Goal: Information Seeking & Learning: Learn about a topic

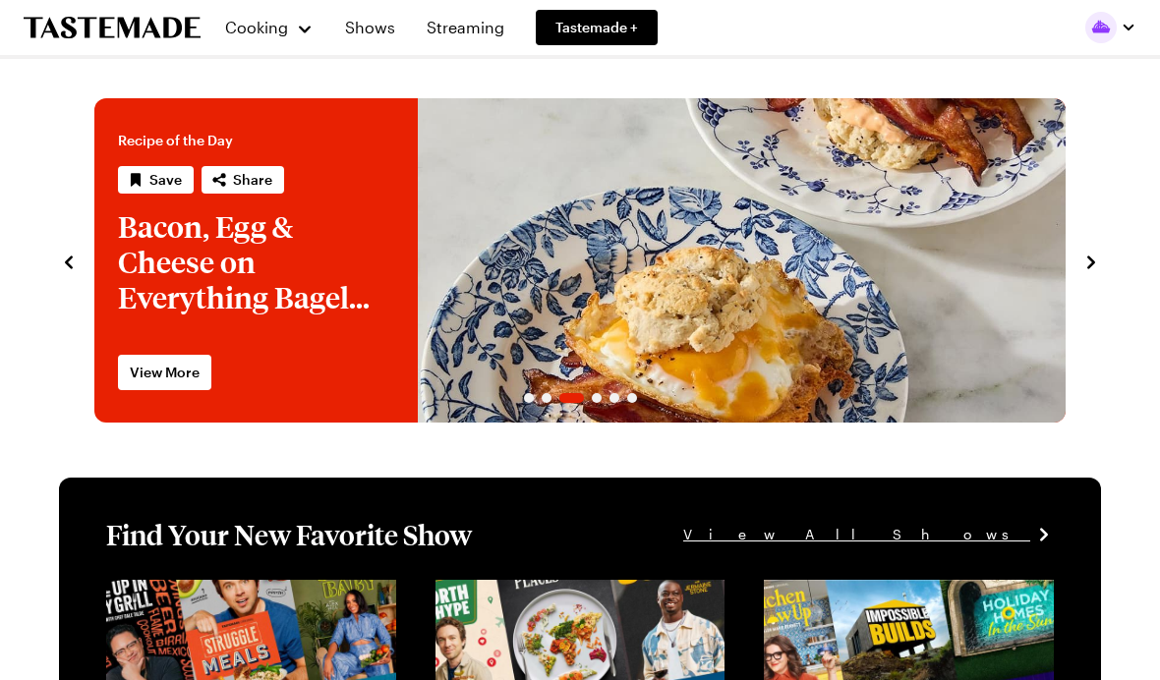
click at [254, 27] on span "Cooking" at bounding box center [256, 27] width 63 height 19
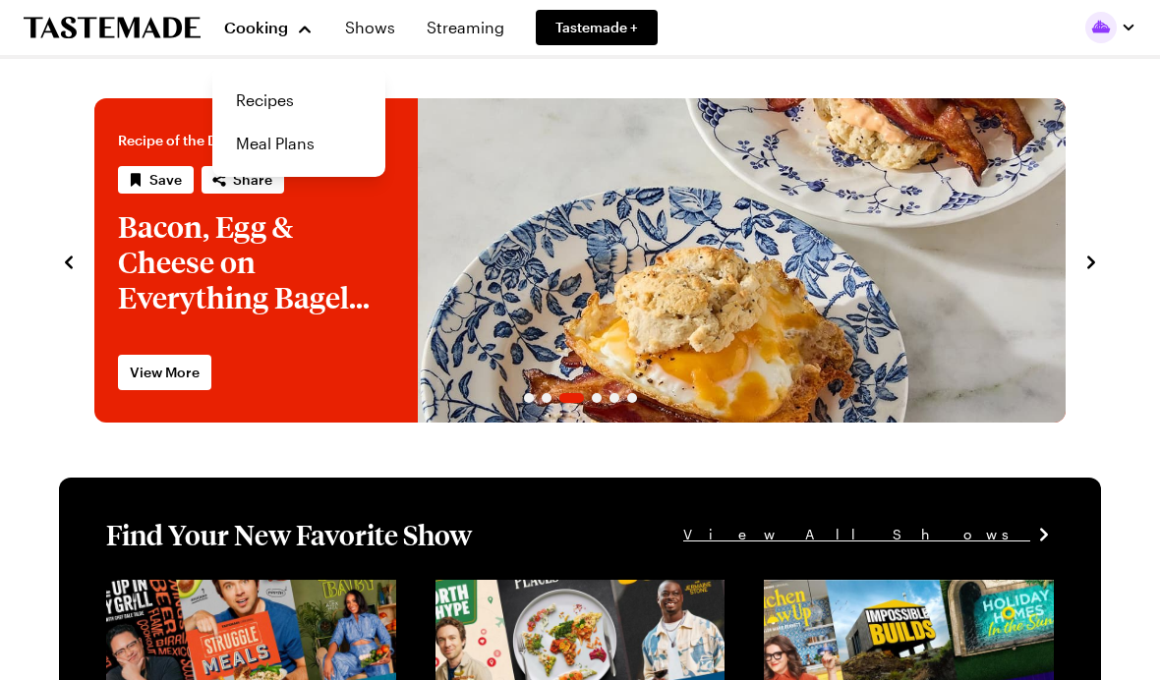
click at [265, 98] on link "Recipes" at bounding box center [298, 100] width 149 height 43
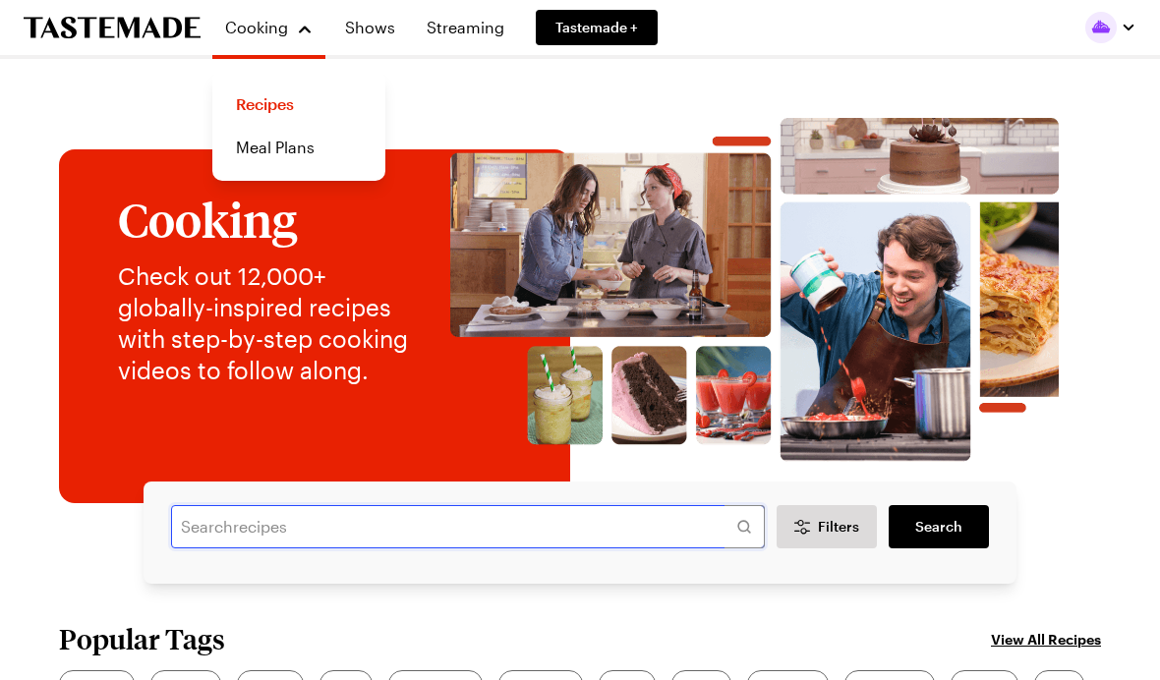
click at [600, 526] on input "text" at bounding box center [468, 526] width 594 height 43
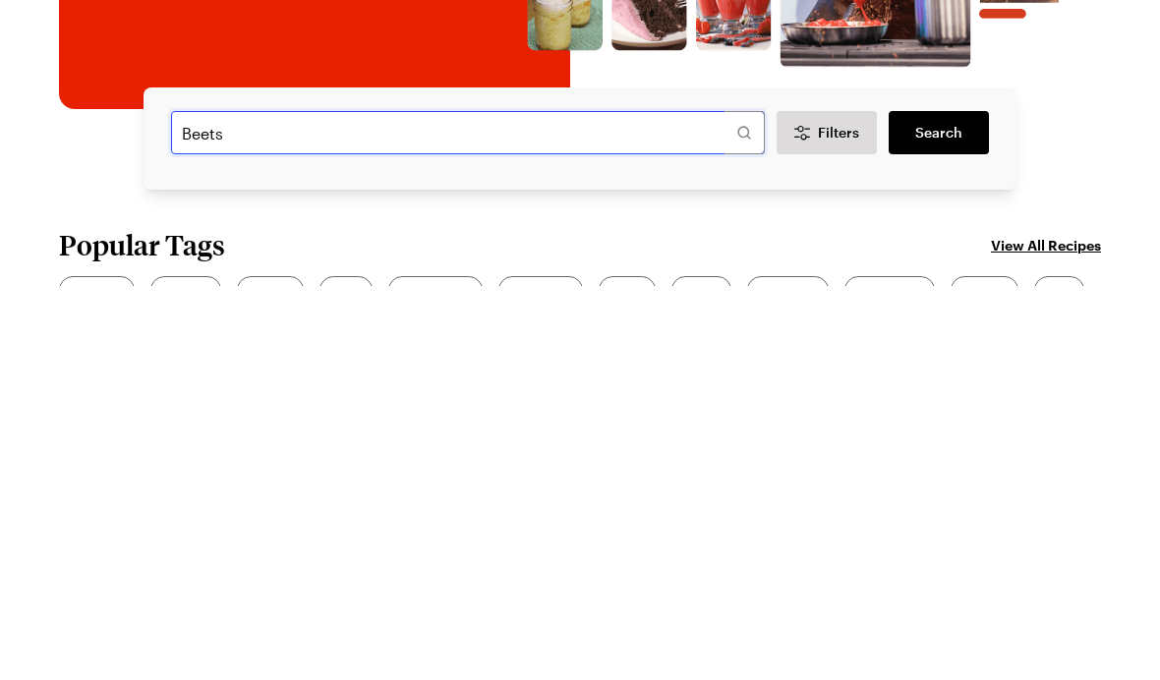
type input "Beets"
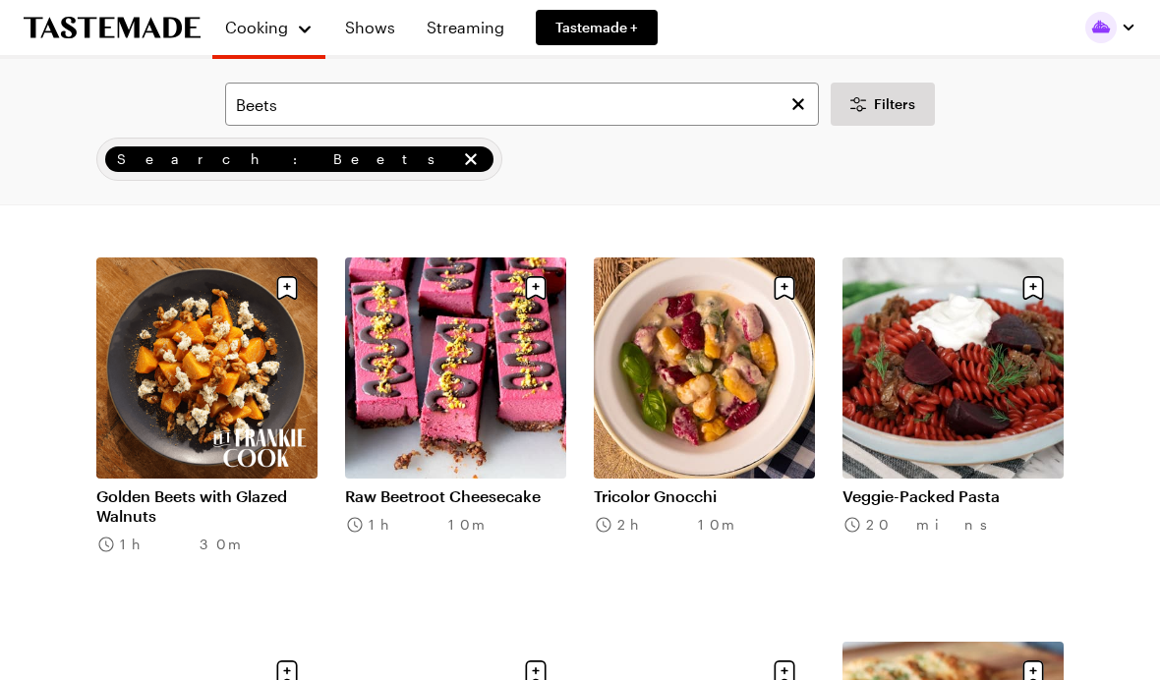
scroll to position [1624, 0]
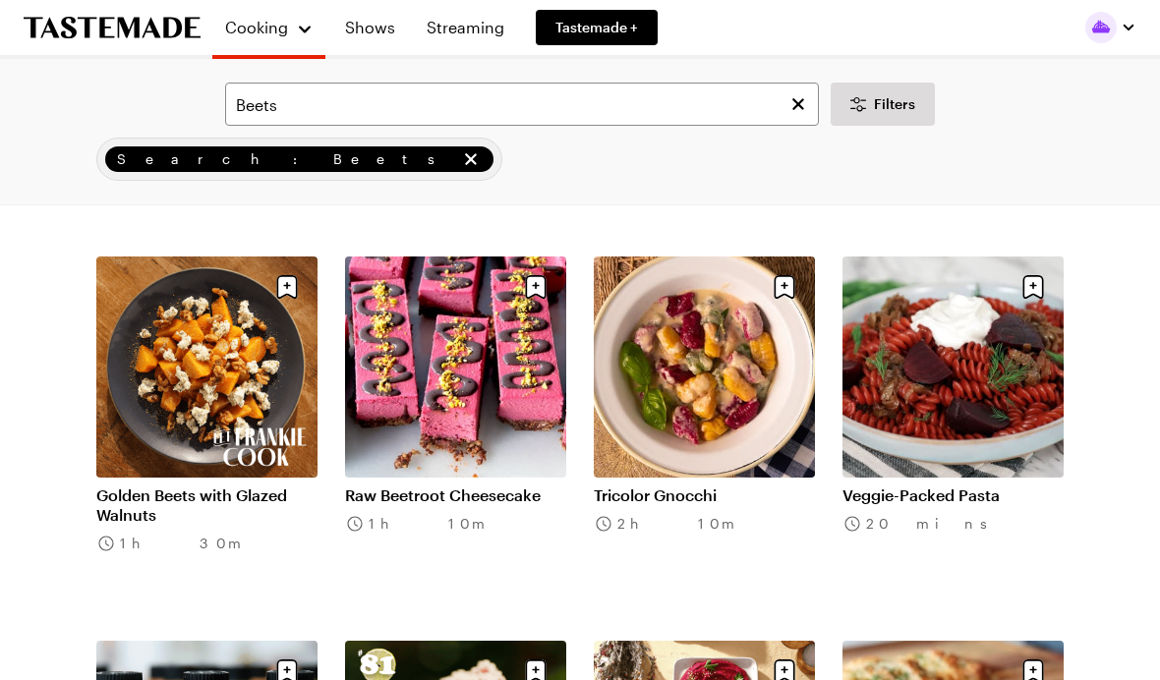
click at [214, 486] on link "Golden Beets with Glazed Walnuts" at bounding box center [206, 505] width 221 height 39
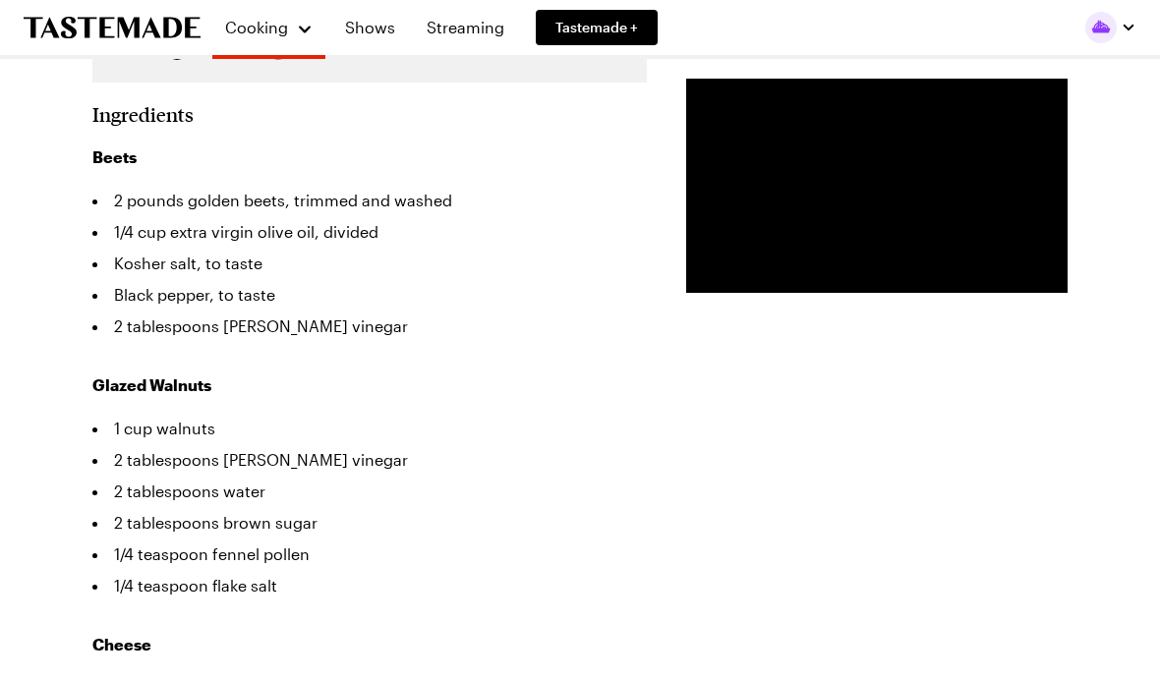
scroll to position [596, 0]
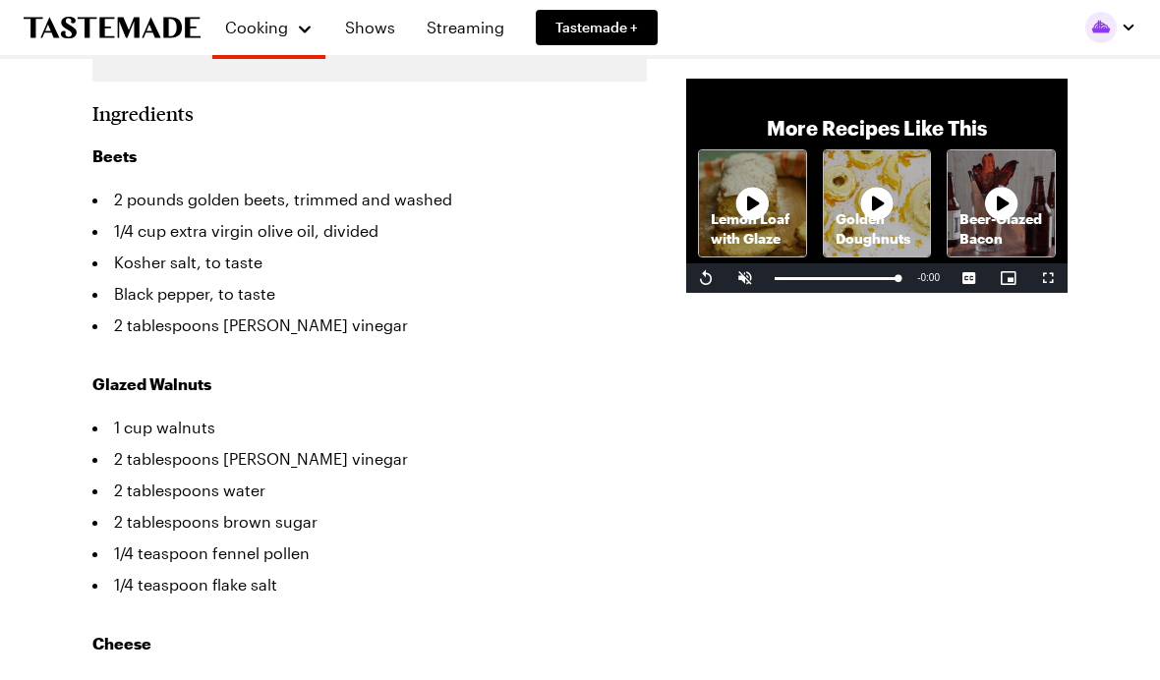
click at [362, 31] on link "Shows" at bounding box center [370, 27] width 74 height 55
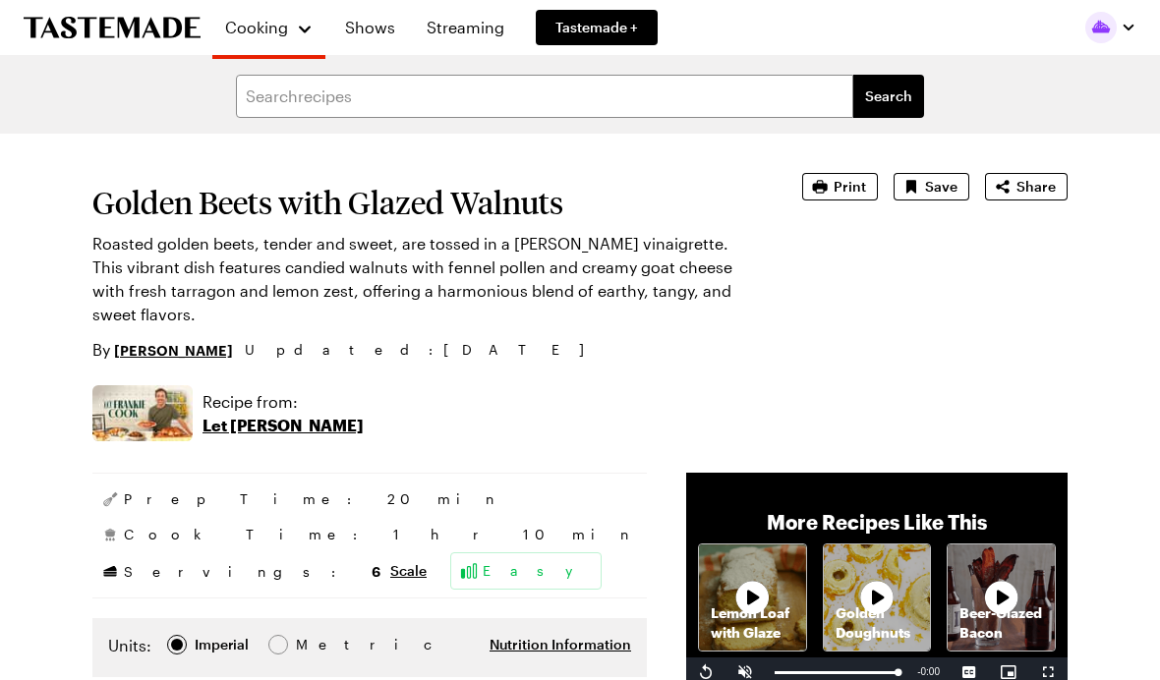
click at [260, 414] on p "Let [PERSON_NAME]" at bounding box center [283, 426] width 161 height 24
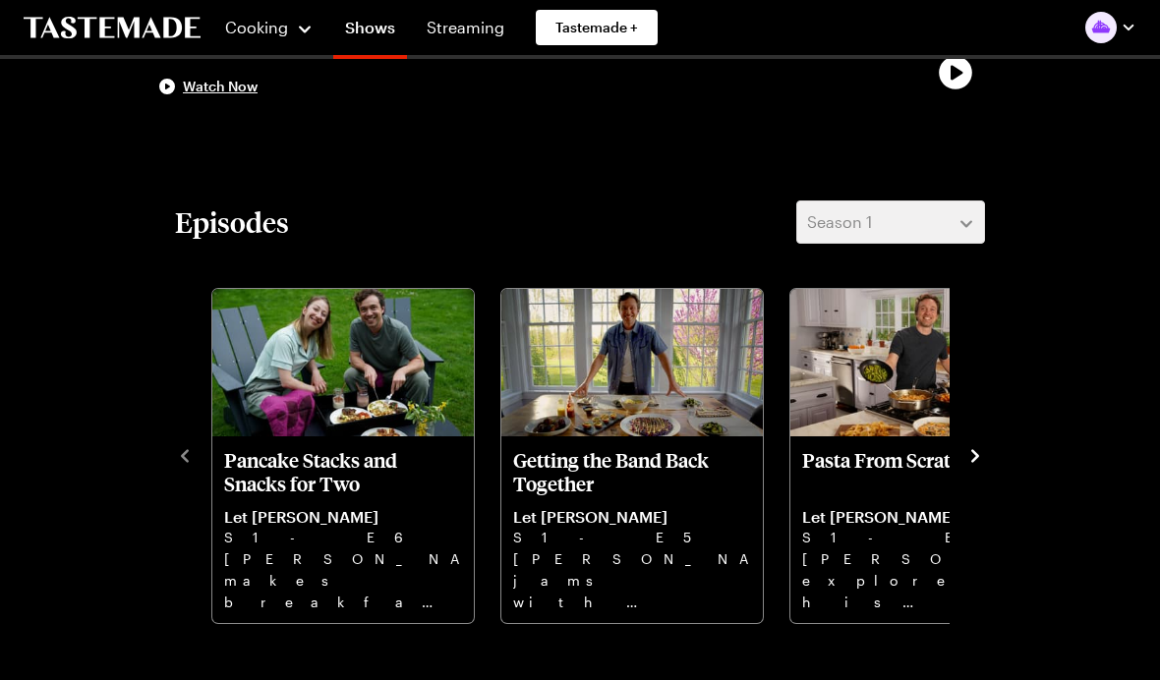
scroll to position [351, 0]
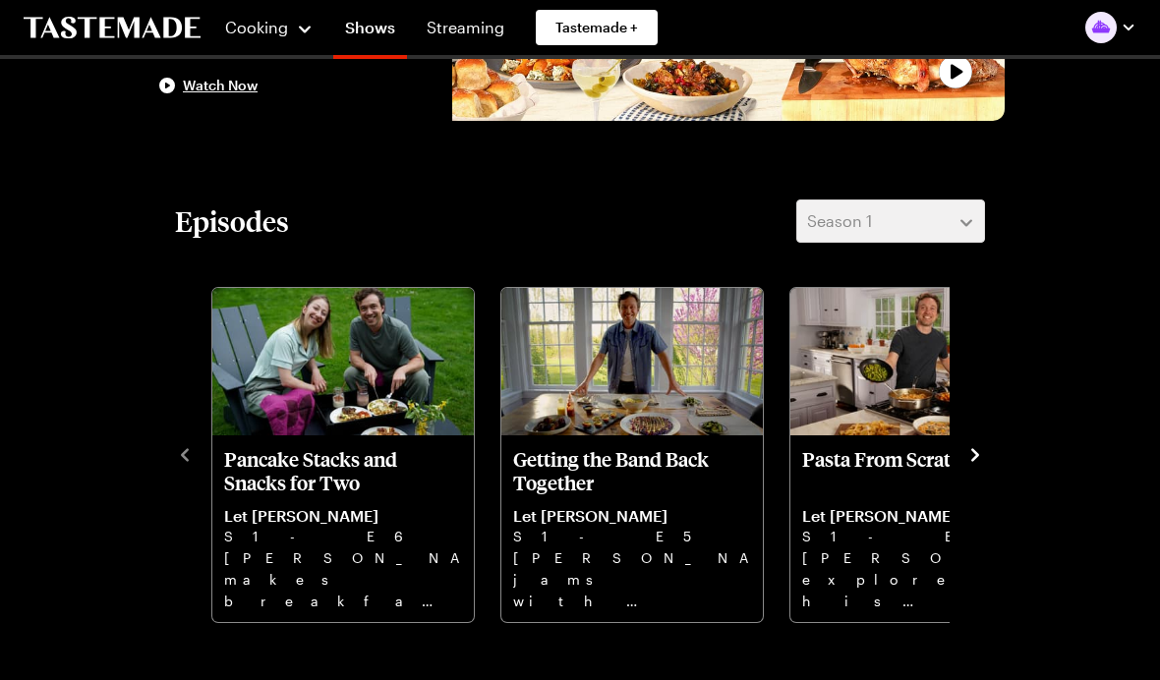
click at [980, 451] on icon "navigate to next item" at bounding box center [976, 455] width 20 height 20
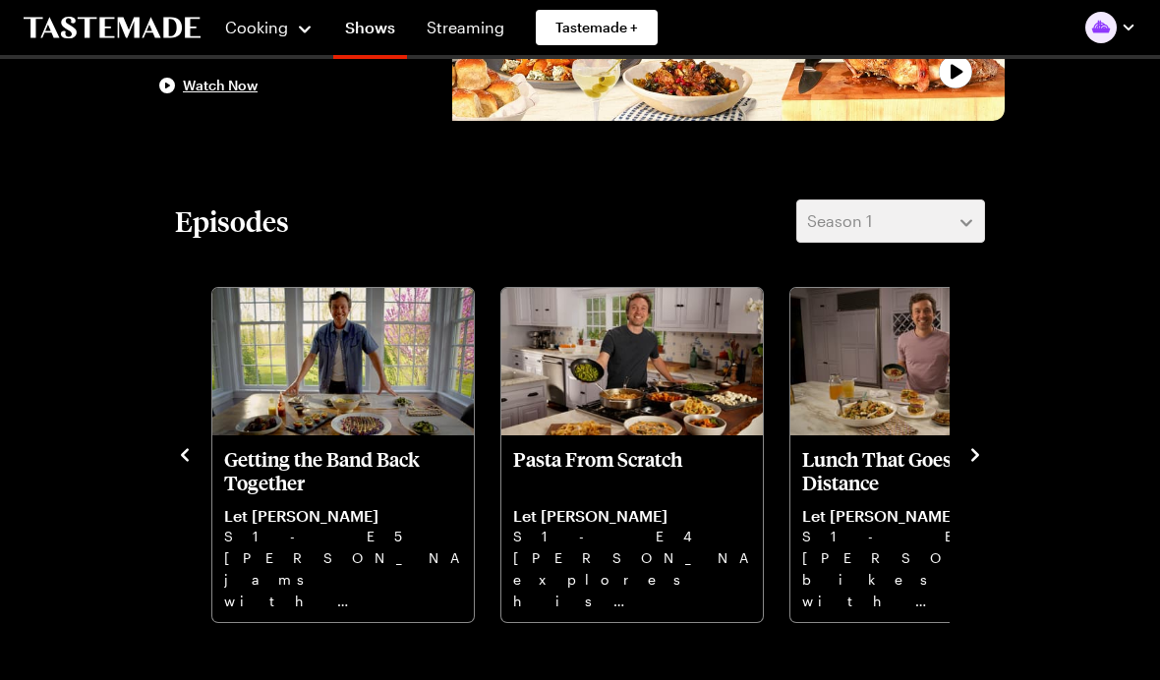
click at [983, 449] on icon "navigate to next item" at bounding box center [976, 455] width 20 height 20
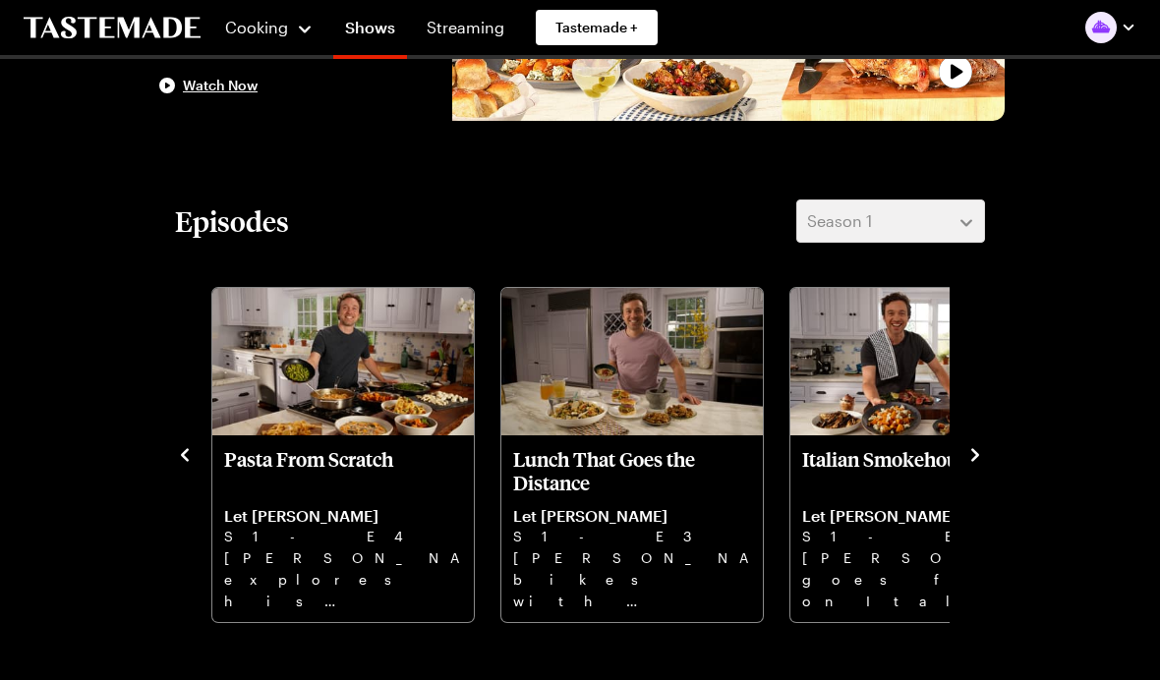
click at [883, 487] on p "Italian Smokehouse" at bounding box center [921, 470] width 238 height 47
click at [980, 454] on icon "navigate to next item" at bounding box center [976, 455] width 20 height 20
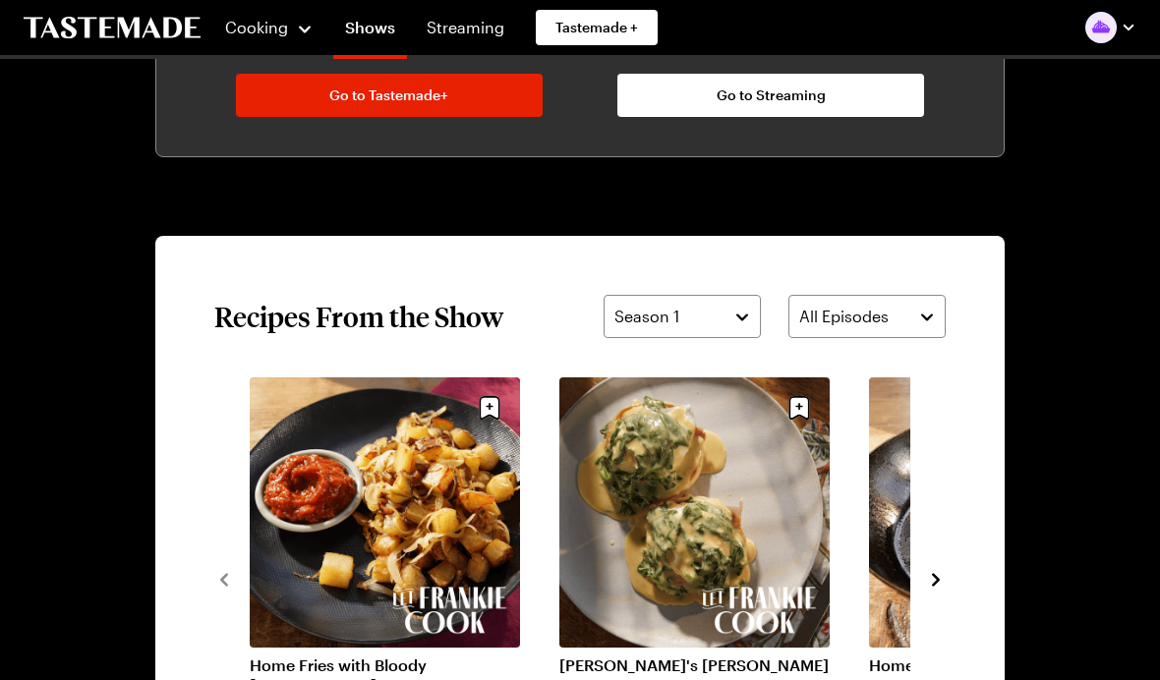
scroll to position [1182, 0]
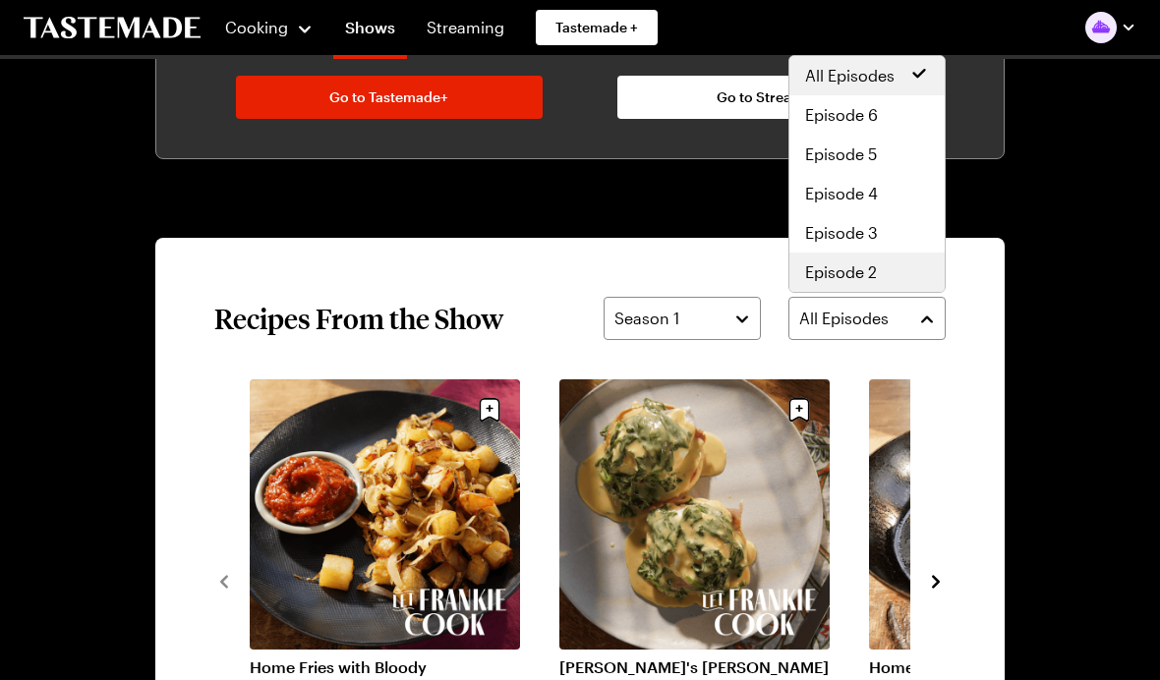
click at [837, 268] on span "Episode 2" at bounding box center [841, 273] width 72 height 24
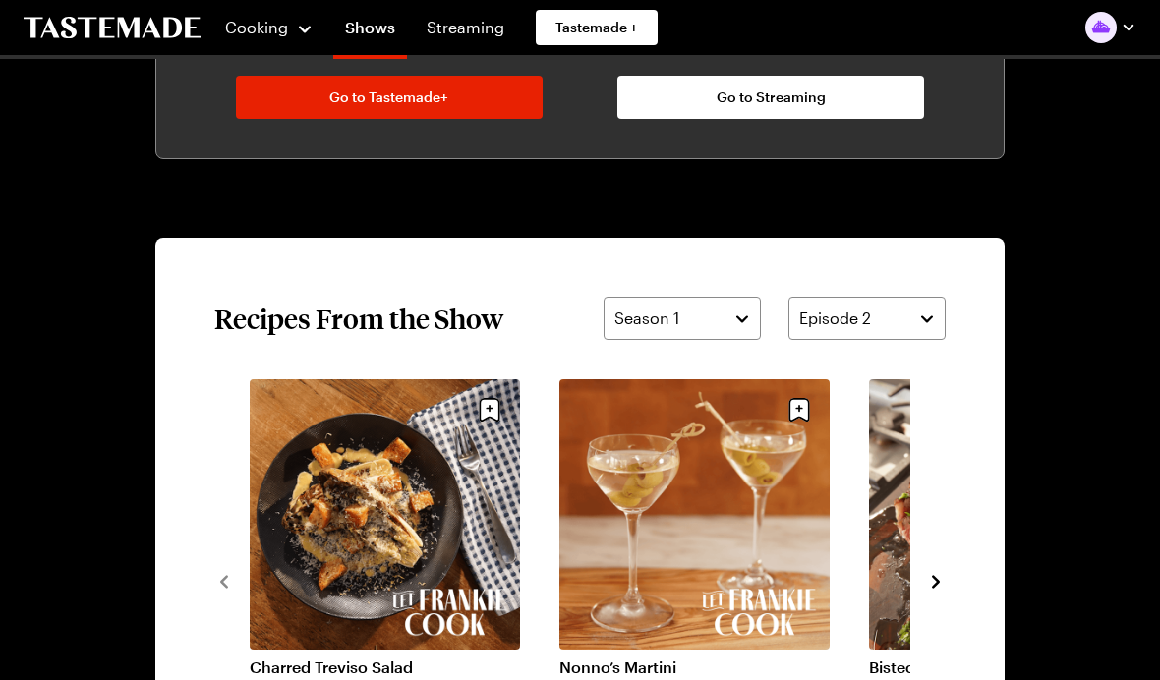
click at [943, 584] on icon "navigate to next item" at bounding box center [936, 582] width 20 height 20
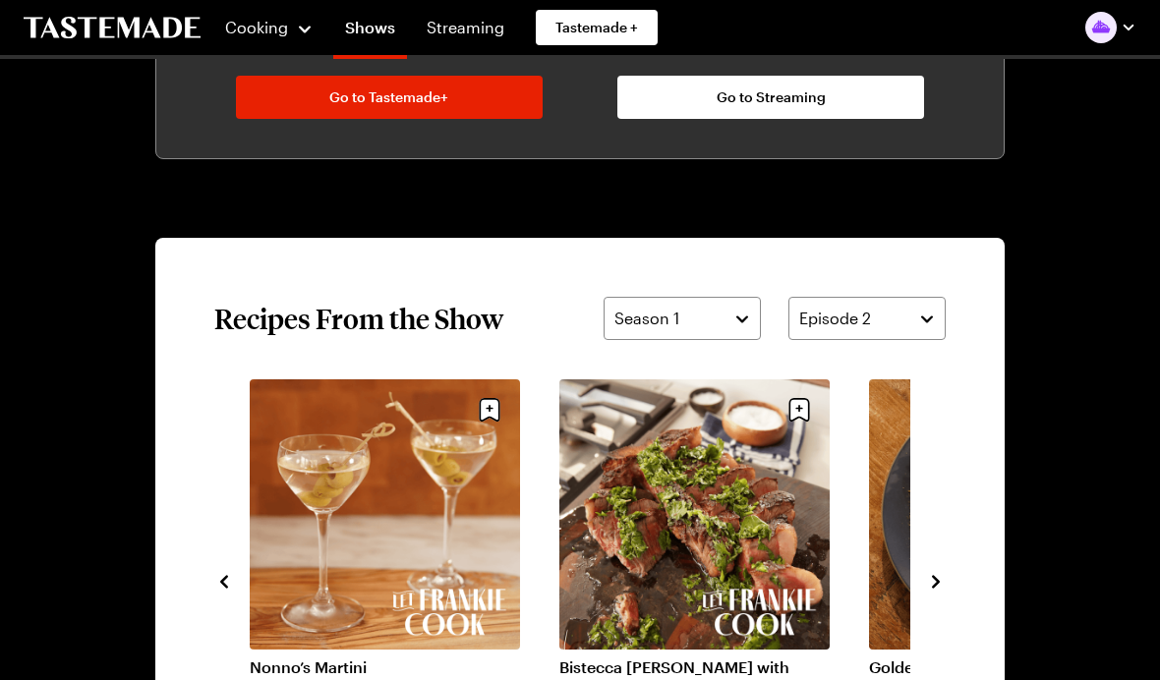
click at [940, 576] on icon "navigate to next item" at bounding box center [936, 582] width 20 height 20
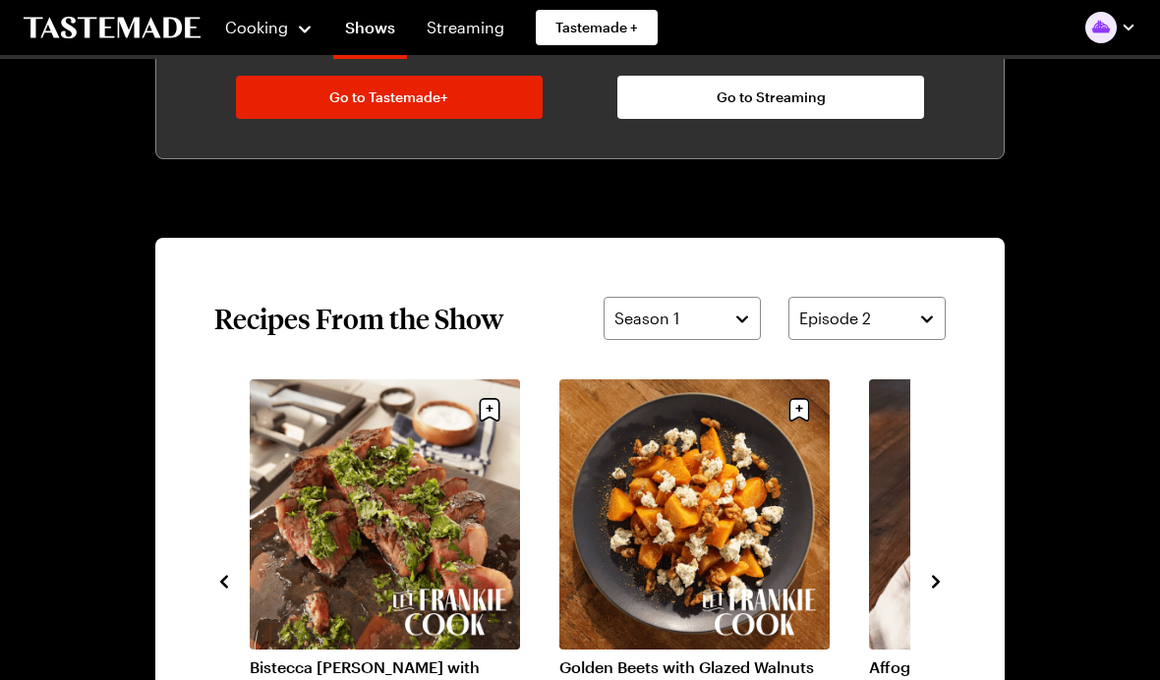
click at [940, 581] on icon "navigate to next item" at bounding box center [936, 582] width 20 height 20
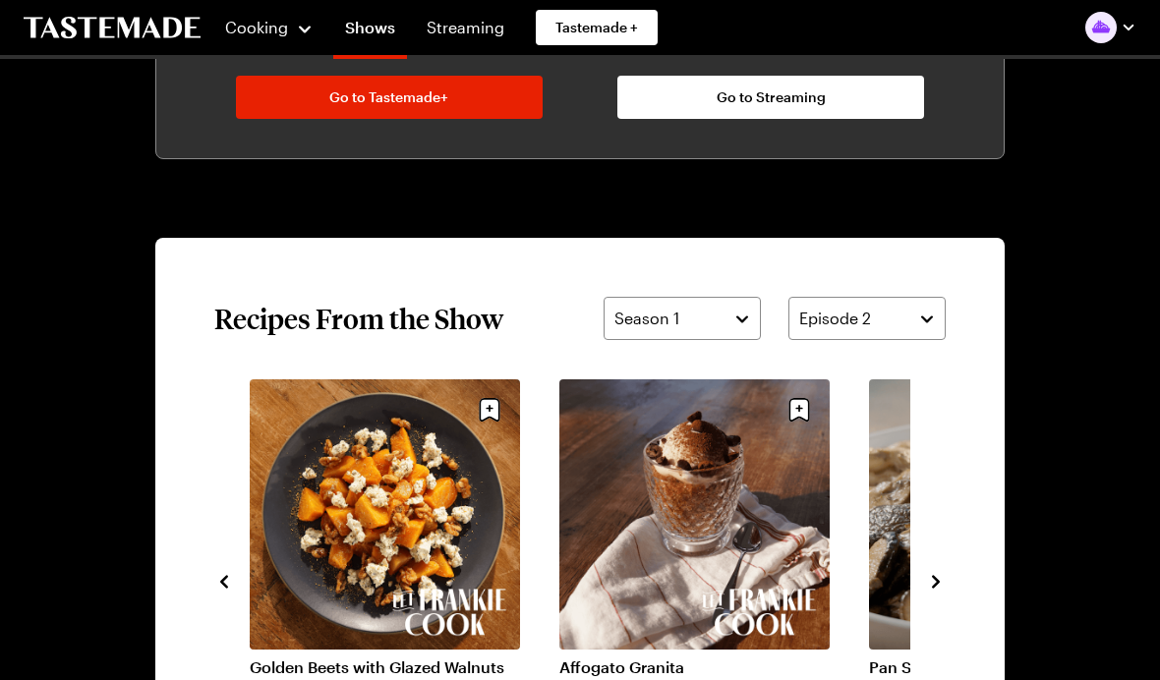
click at [944, 574] on icon "navigate to next item" at bounding box center [936, 582] width 20 height 20
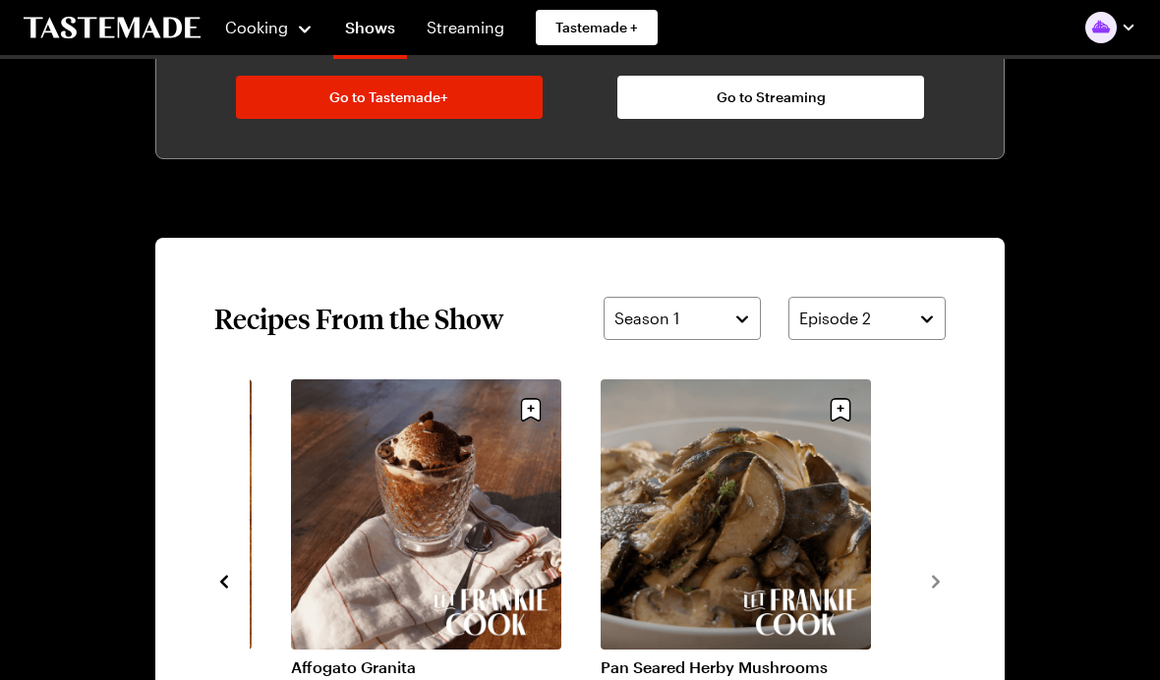
click at [734, 658] on link "Pan Seared Herby Mushrooms" at bounding box center [736, 668] width 270 height 20
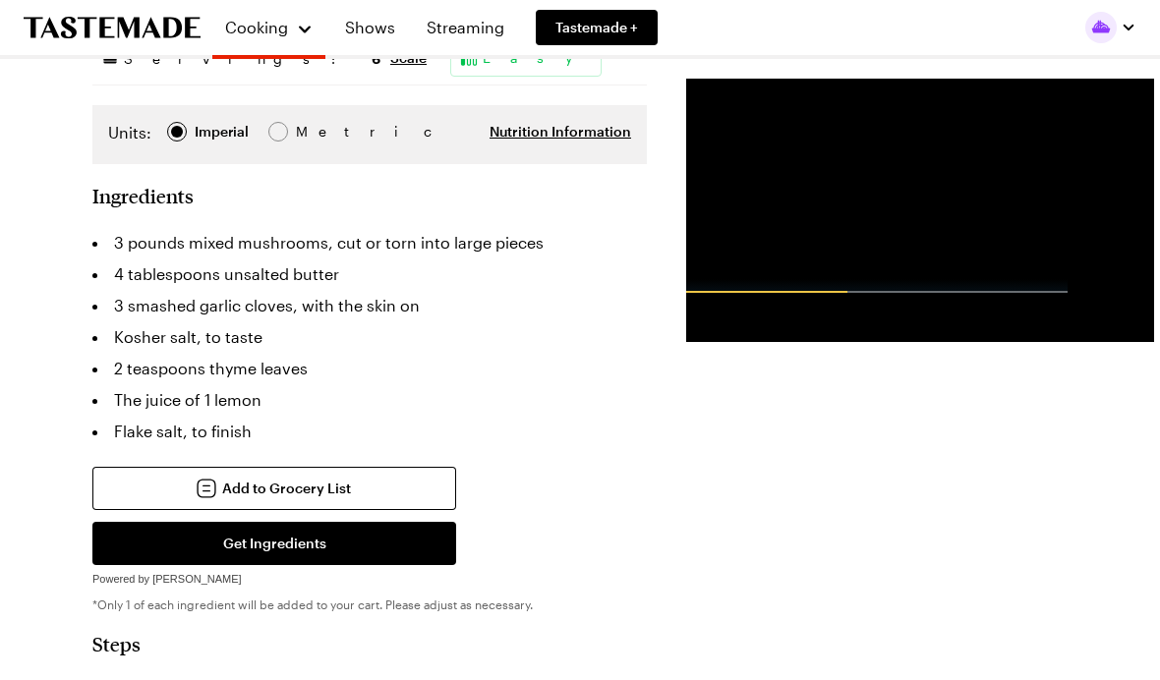
scroll to position [514, 0]
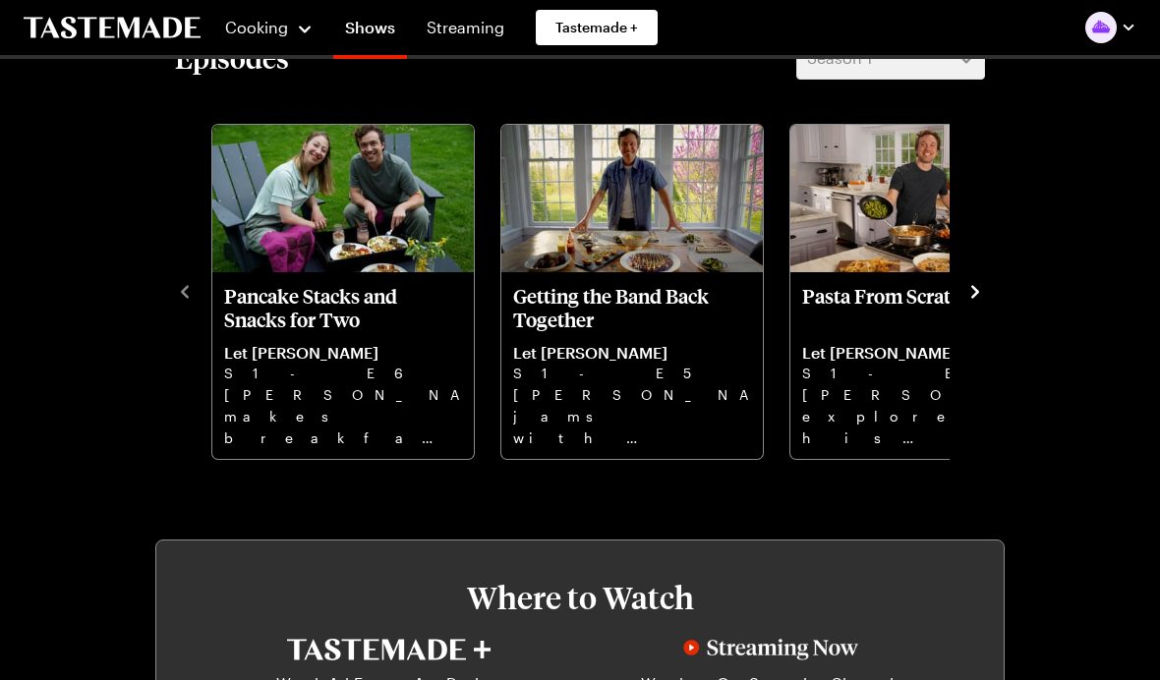
scroll to position [1182, 0]
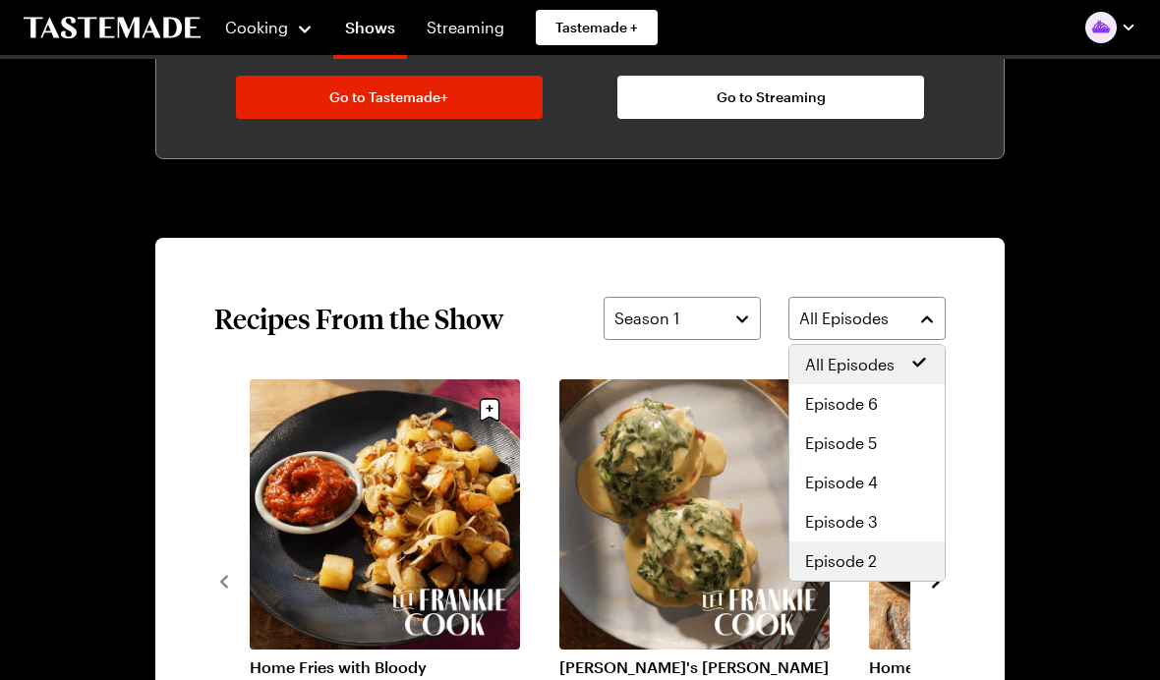
click at [845, 563] on span "Episode 2" at bounding box center [841, 562] width 72 height 24
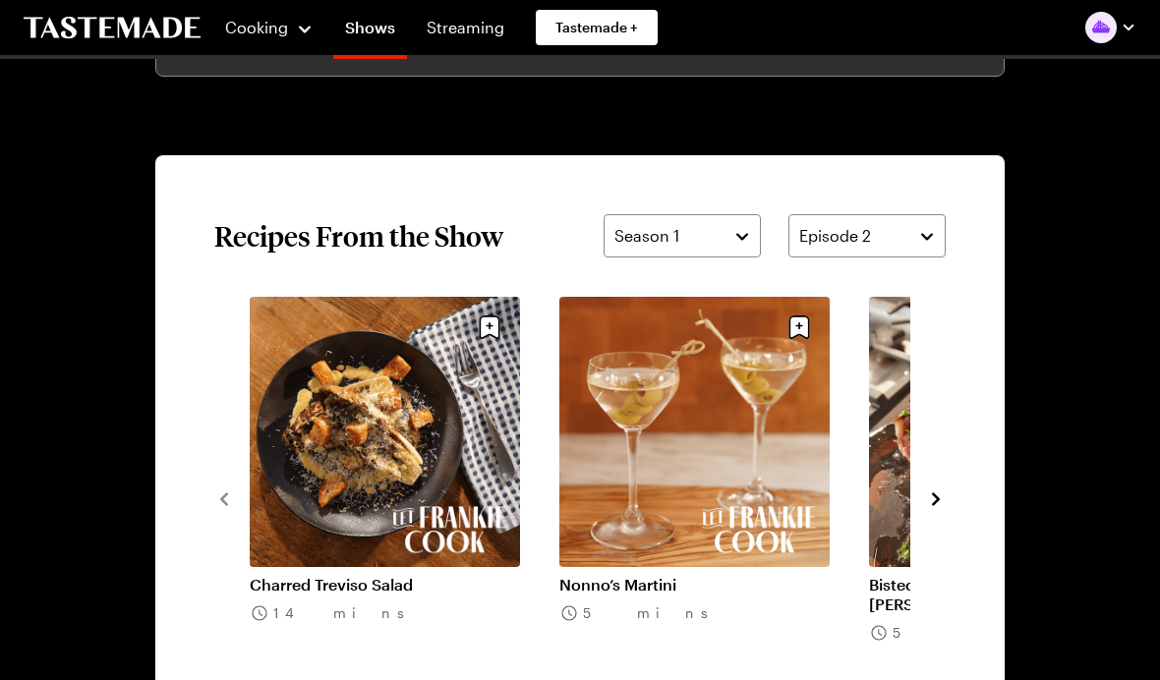
scroll to position [1265, 0]
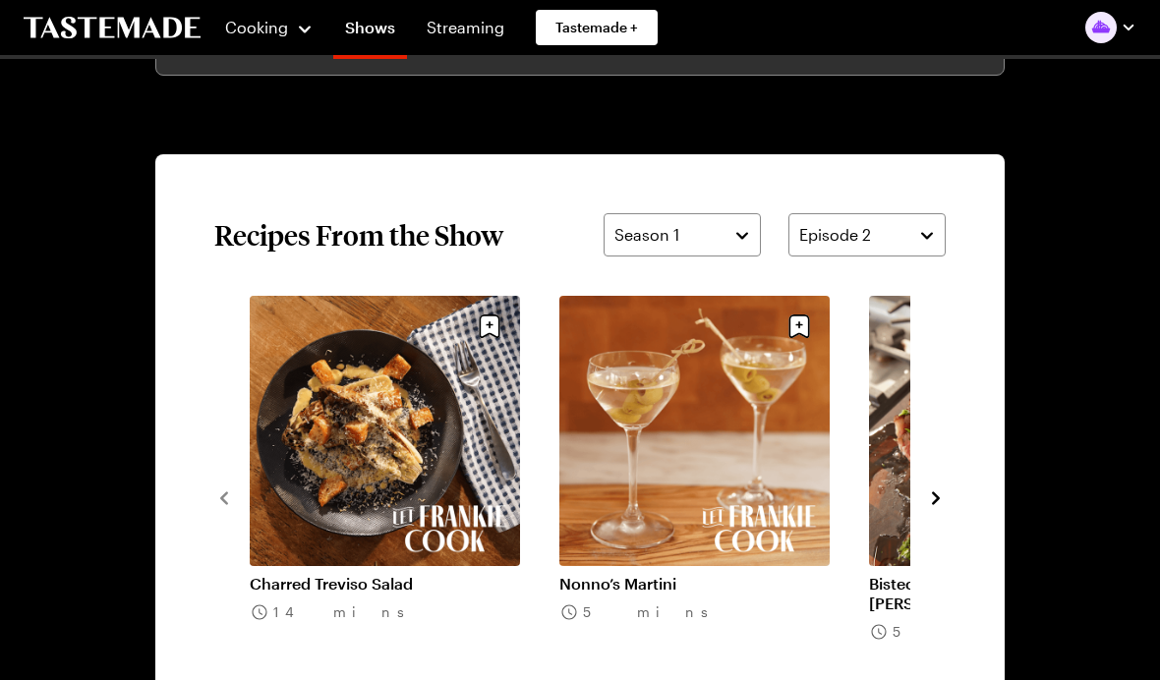
click at [357, 574] on link "Charred Treviso Salad" at bounding box center [385, 584] width 270 height 20
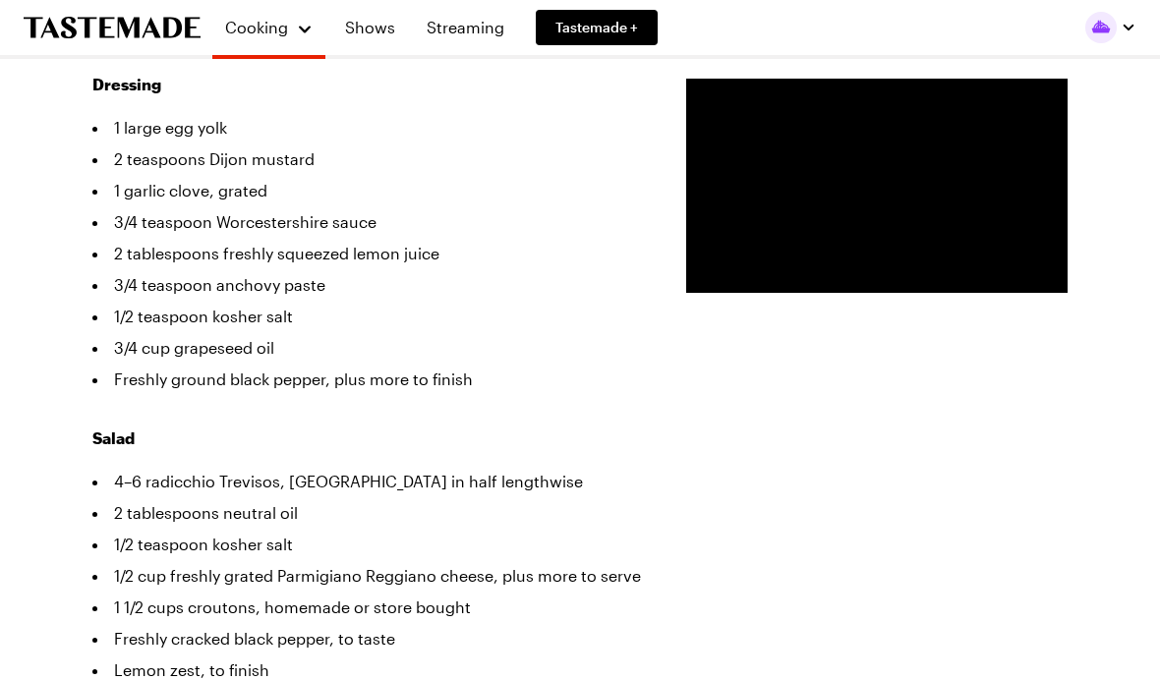
scroll to position [625, 0]
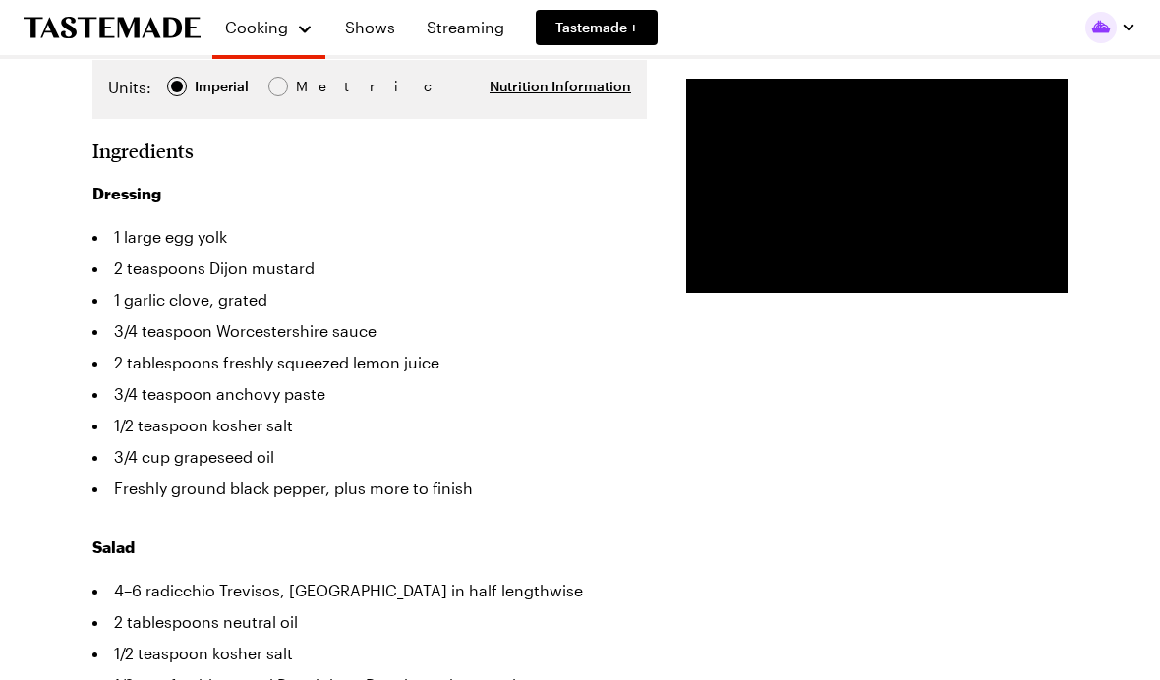
type textarea "x"
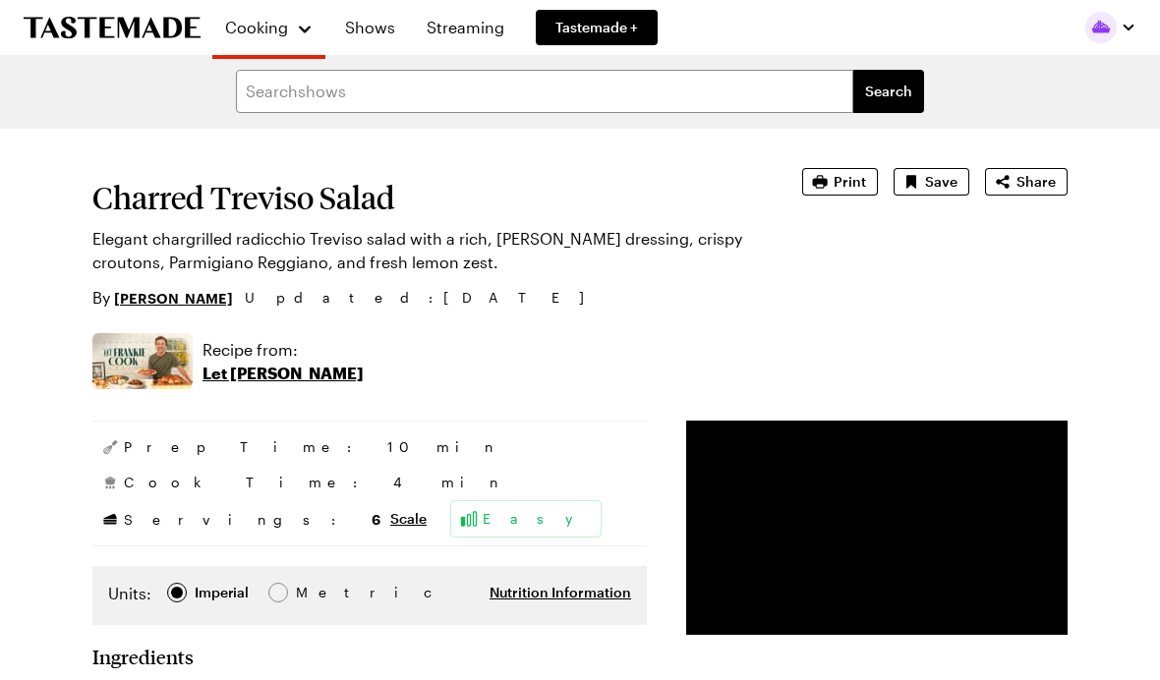
scroll to position [0, 0]
